Goal: Find specific page/section: Find specific page/section

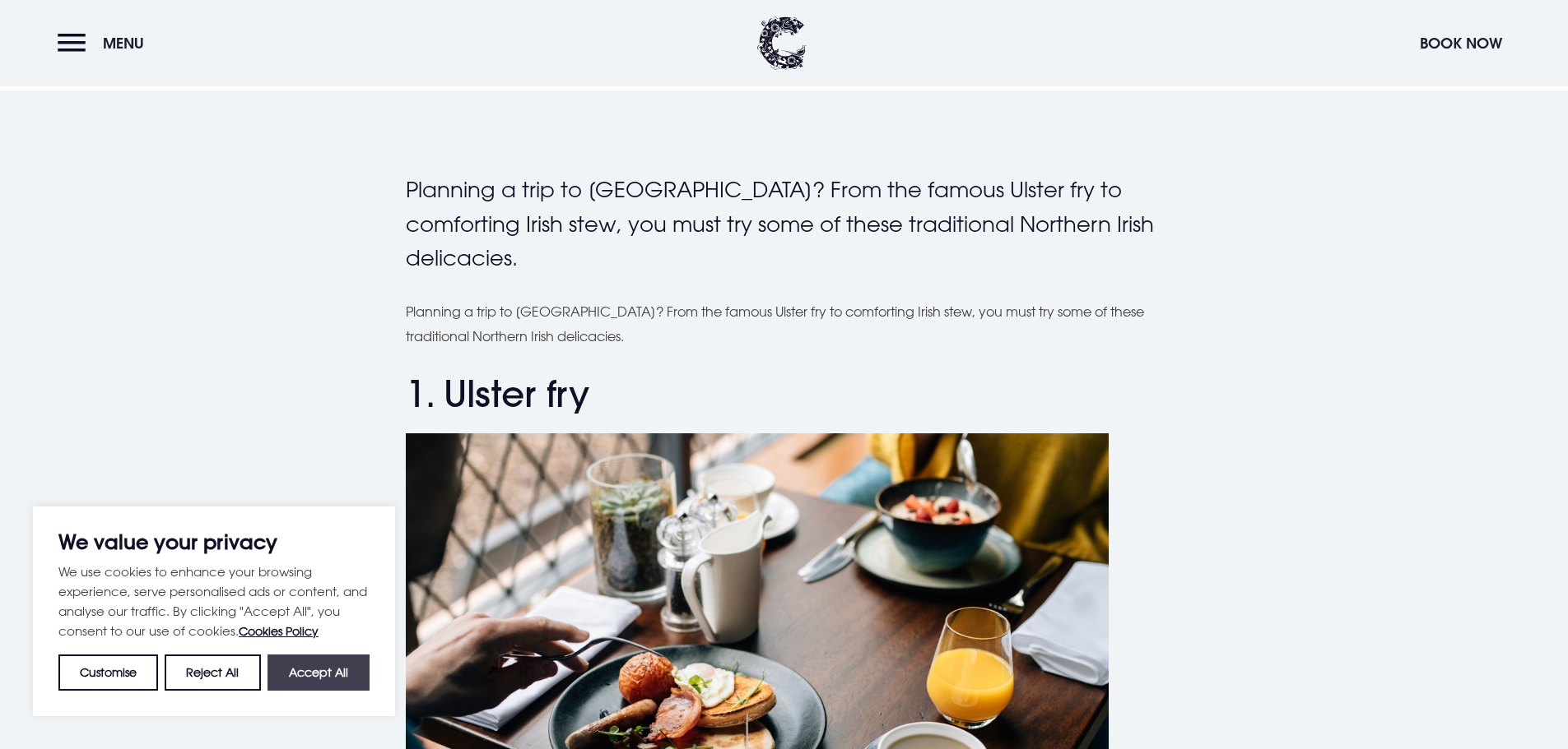
click at [305, 679] on button "Accept All" at bounding box center [318, 672] width 102 height 36
checkbox input "true"
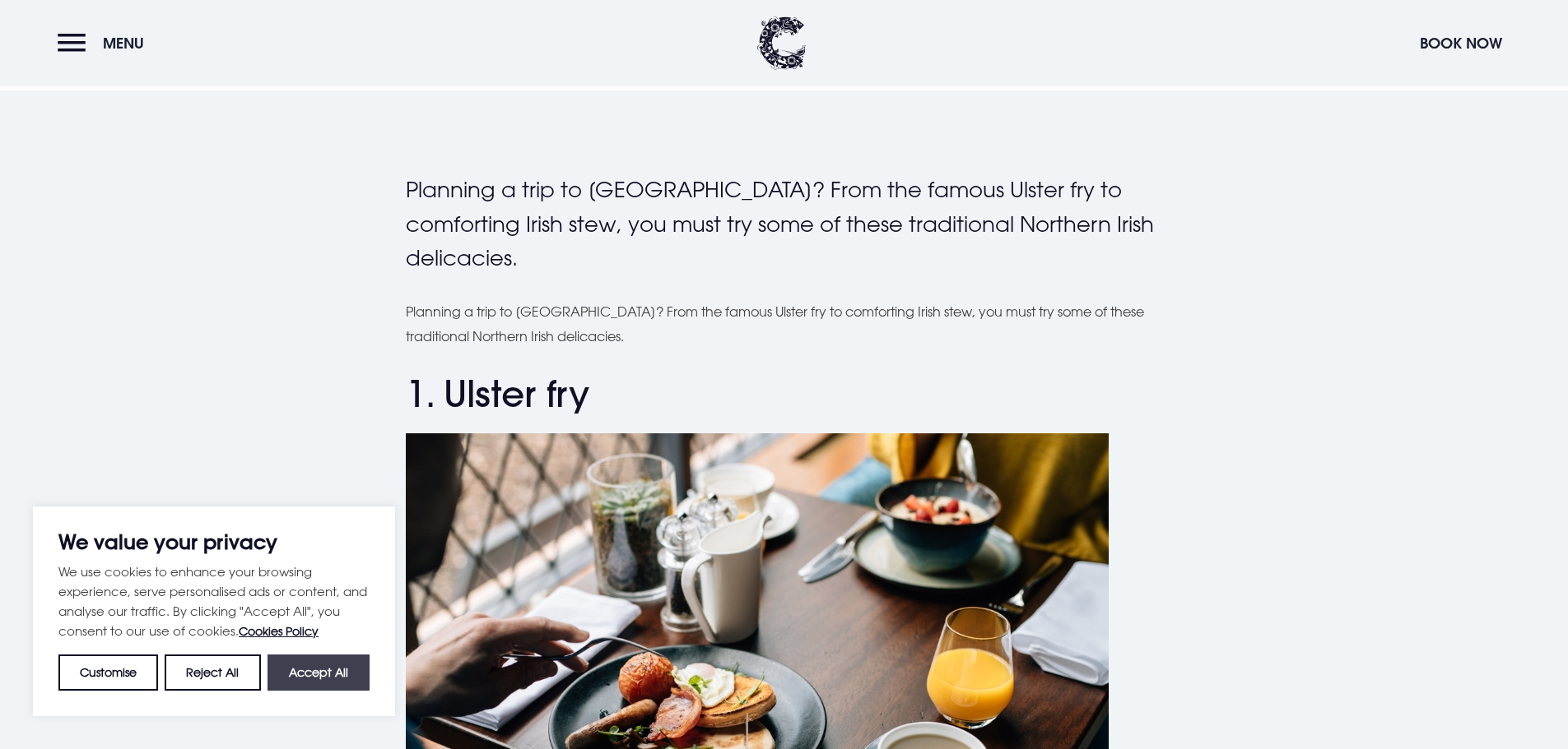
checkbox input "true"
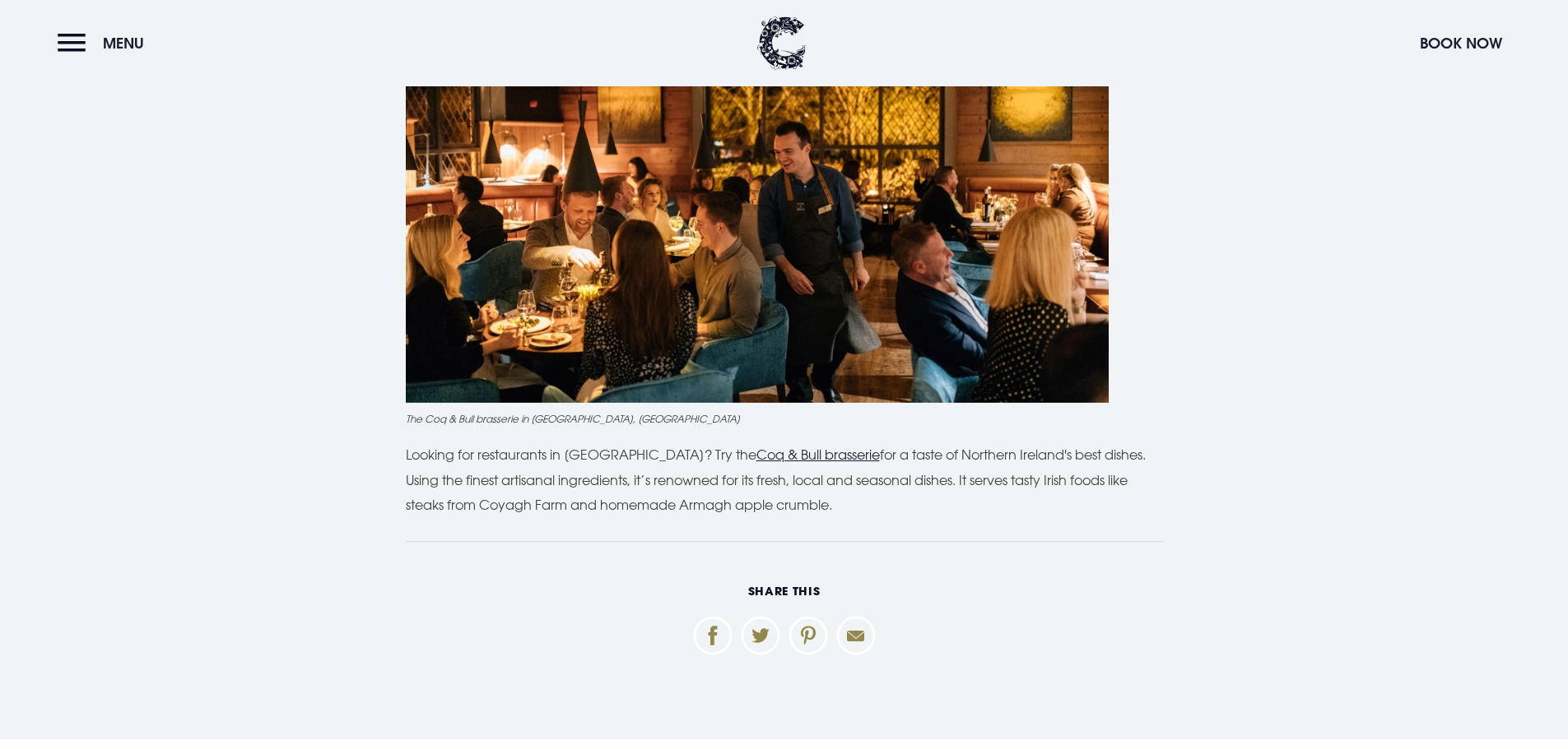
scroll to position [5017, 0]
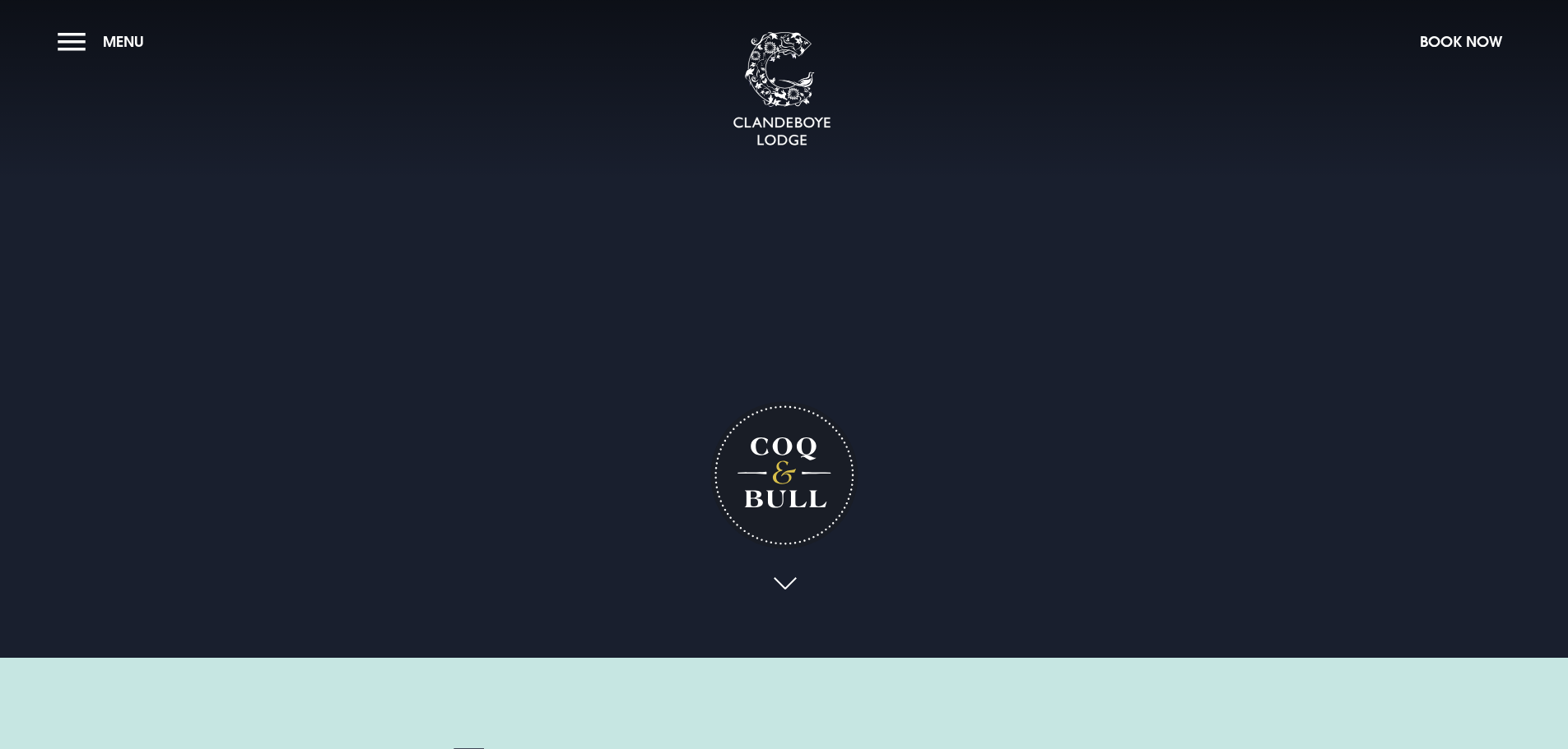
click at [798, 573] on link at bounding box center [784, 585] width 38 height 36
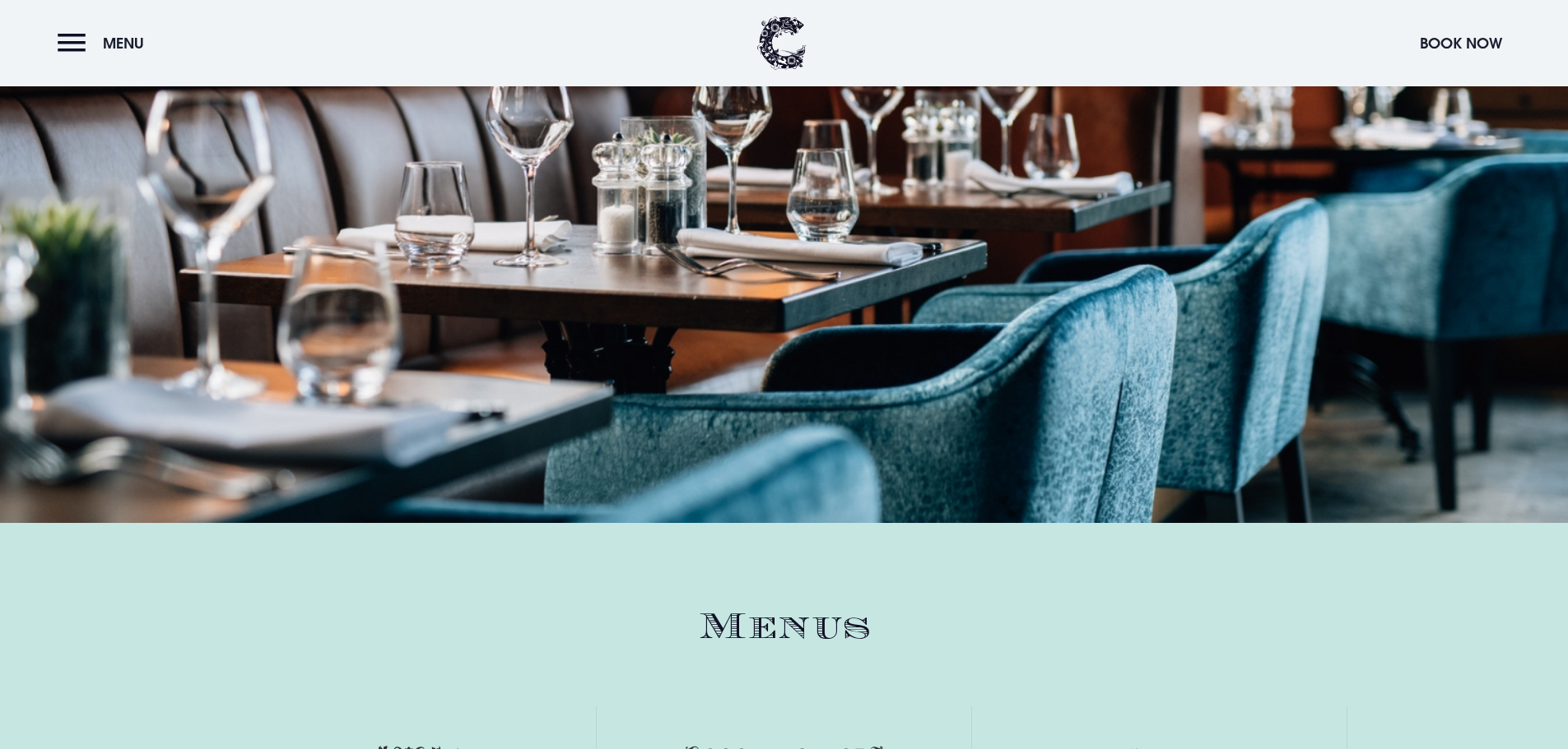
scroll to position [2395, 0]
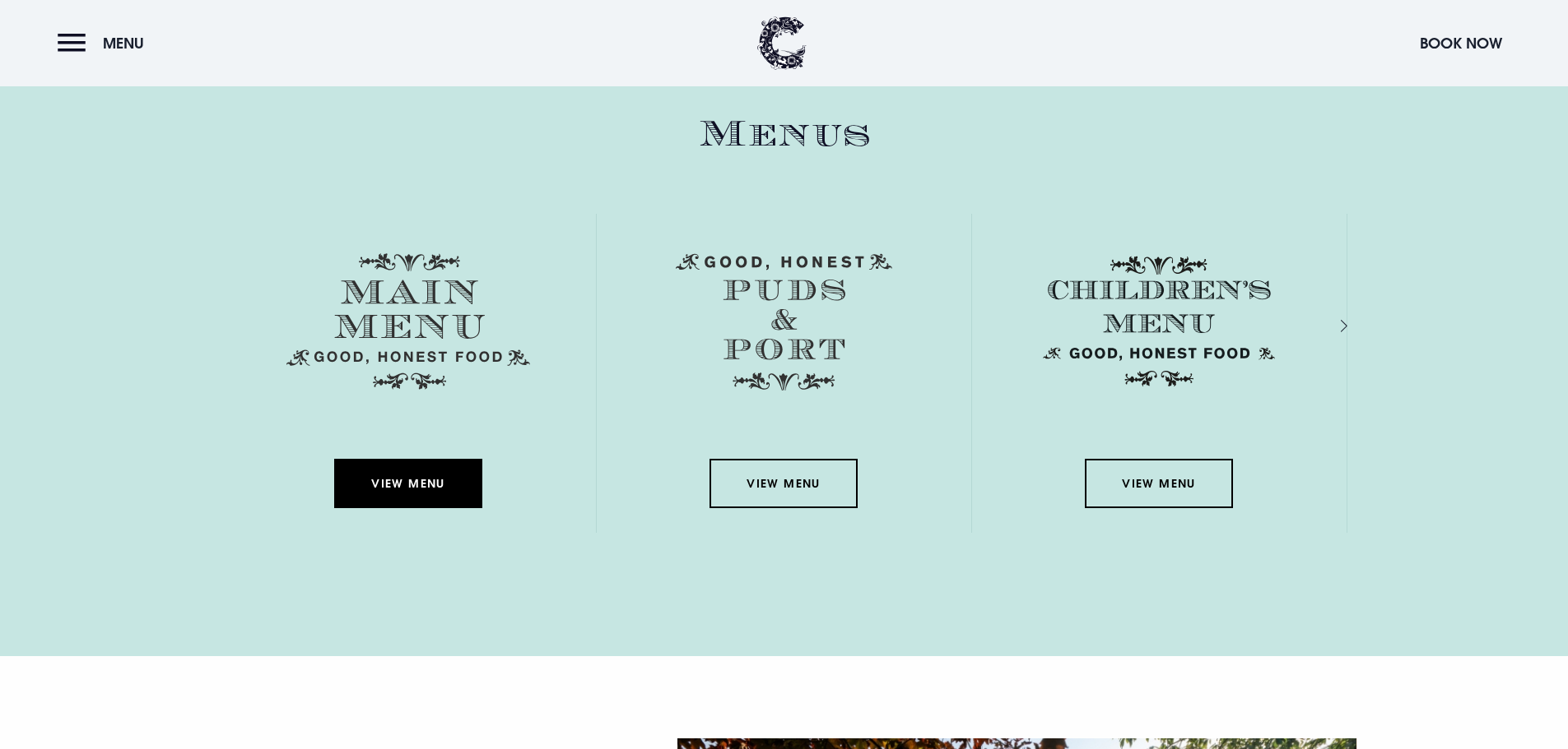
click at [419, 461] on link "View Menu" at bounding box center [408, 483] width 148 height 50
